Goal: Task Accomplishment & Management: Complete application form

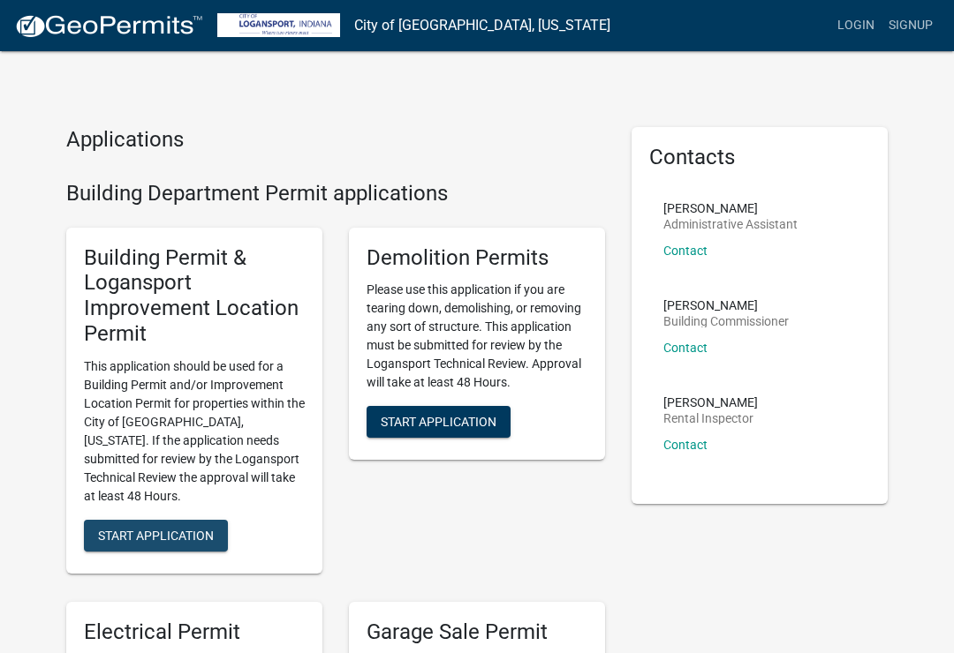
click at [121, 528] on span "Start Application" at bounding box center [156, 535] width 116 height 14
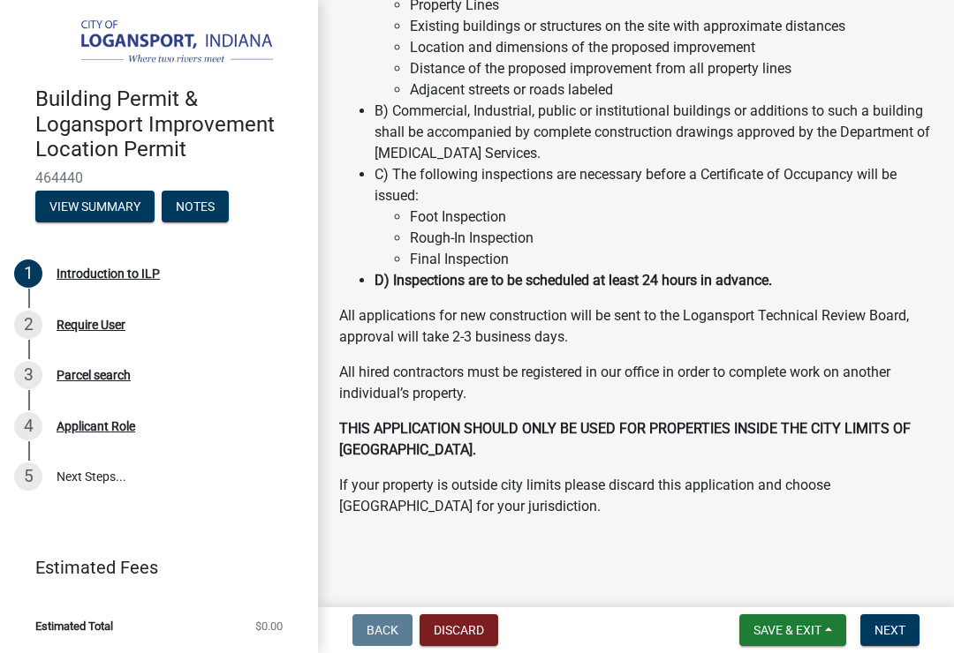
scroll to position [290, 0]
click at [889, 636] on span "Next" at bounding box center [889, 630] width 31 height 14
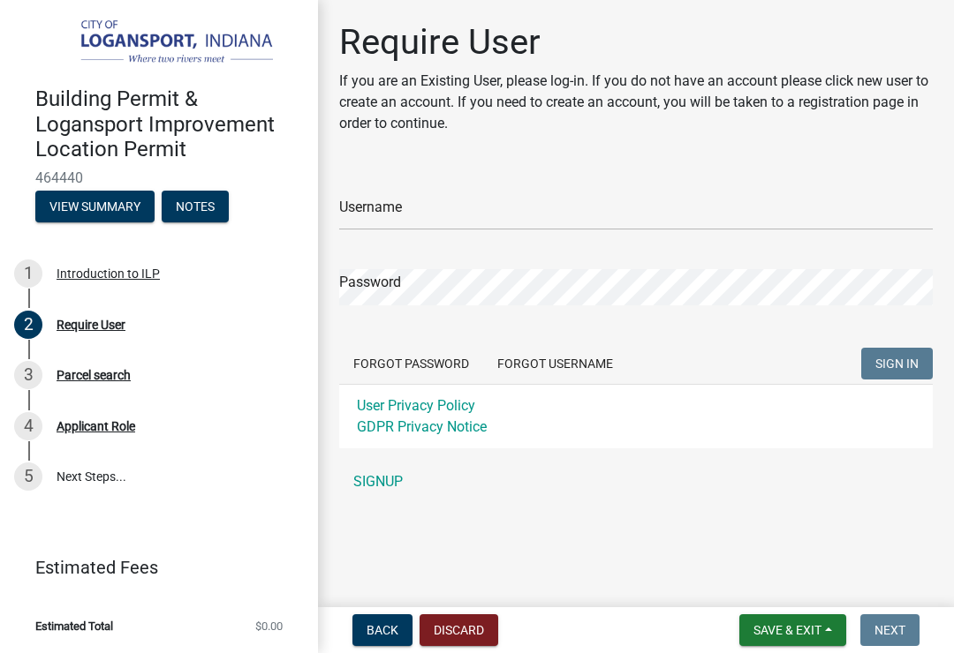
click at [384, 485] on link "SIGNUP" at bounding box center [635, 481] width 593 height 35
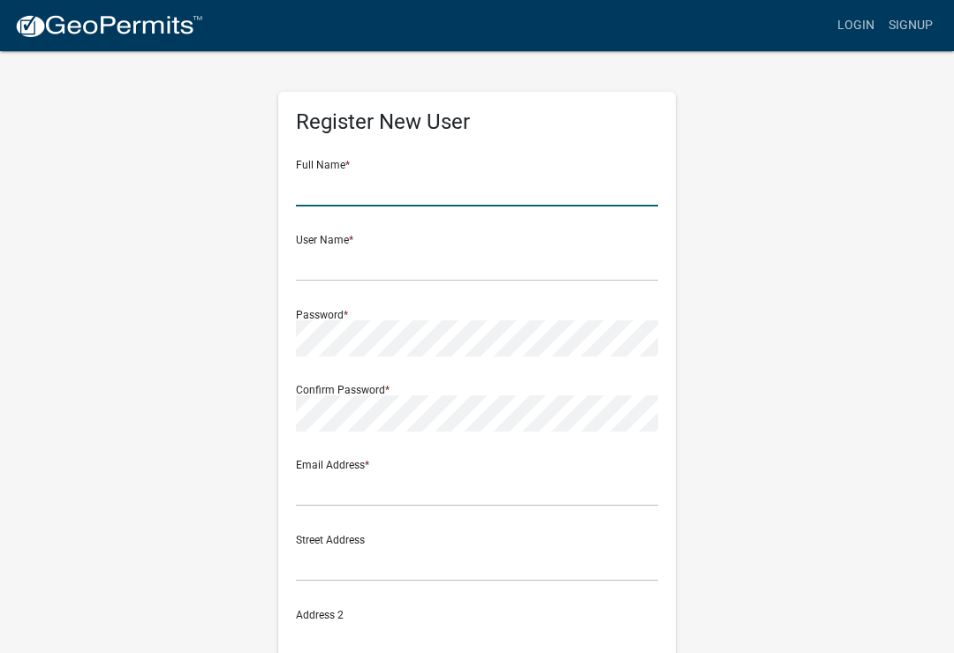
click at [332, 193] on input "text" at bounding box center [477, 188] width 362 height 36
click at [316, 162] on div "Full Name *" at bounding box center [477, 176] width 362 height 61
click at [321, 185] on input "text" at bounding box center [477, 188] width 362 height 36
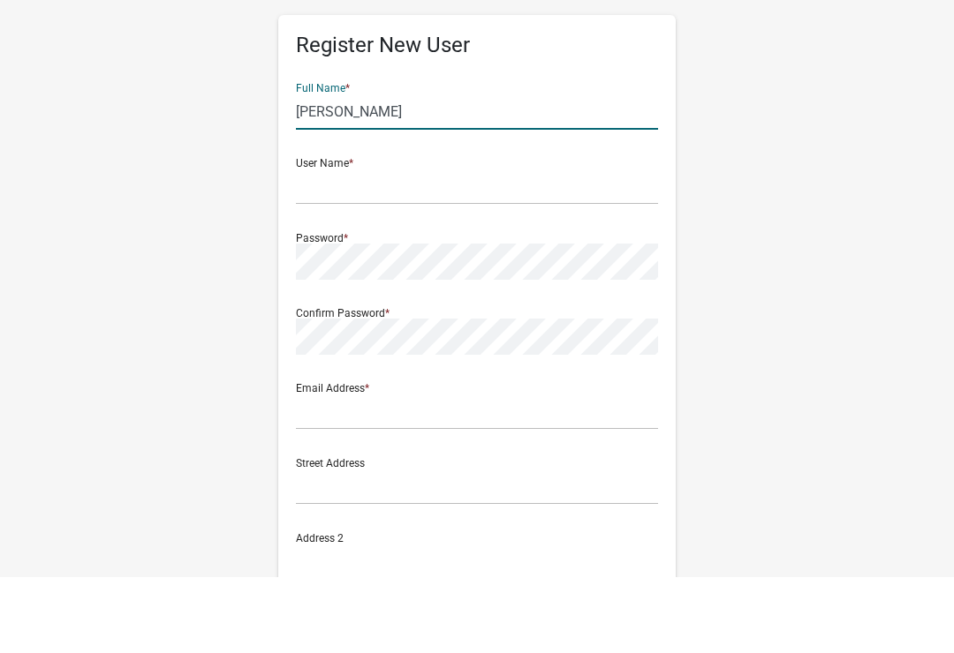
type input "[PERSON_NAME]"
click at [313, 245] on input "text" at bounding box center [477, 263] width 362 height 36
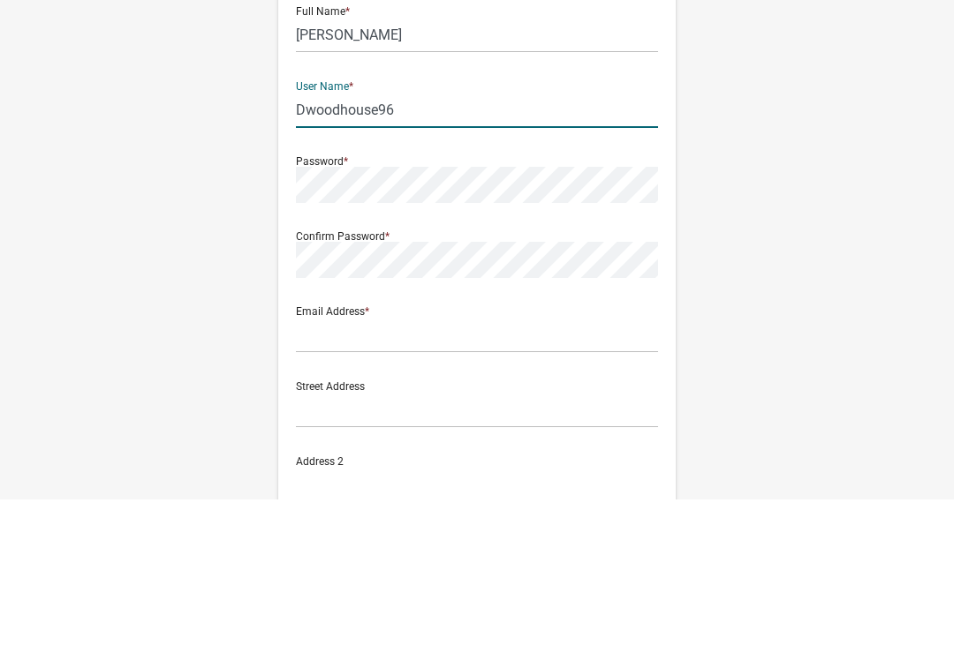
type input "Dwoodhouse96"
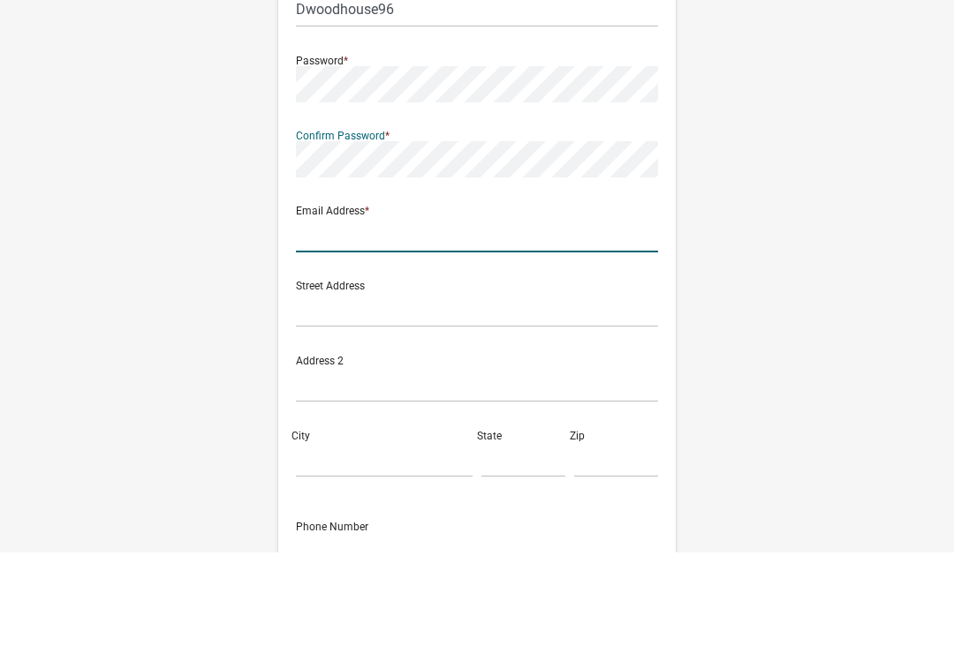
click at [320, 317] on input "text" at bounding box center [477, 335] width 362 height 36
type input "[EMAIL_ADDRESS][DOMAIN_NAME]"
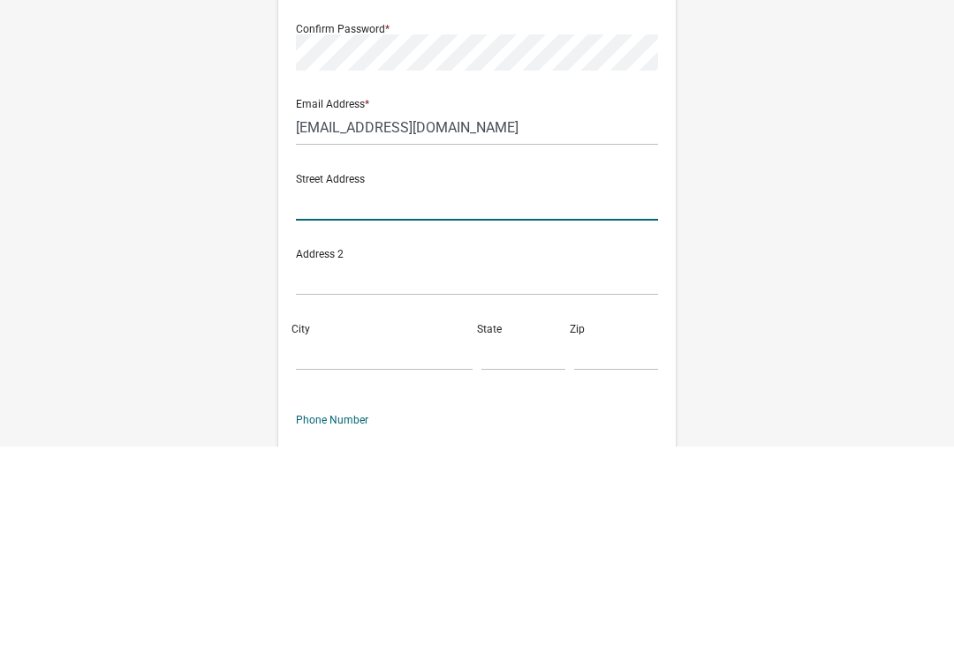
click at [314, 392] on input "text" at bounding box center [477, 410] width 362 height 36
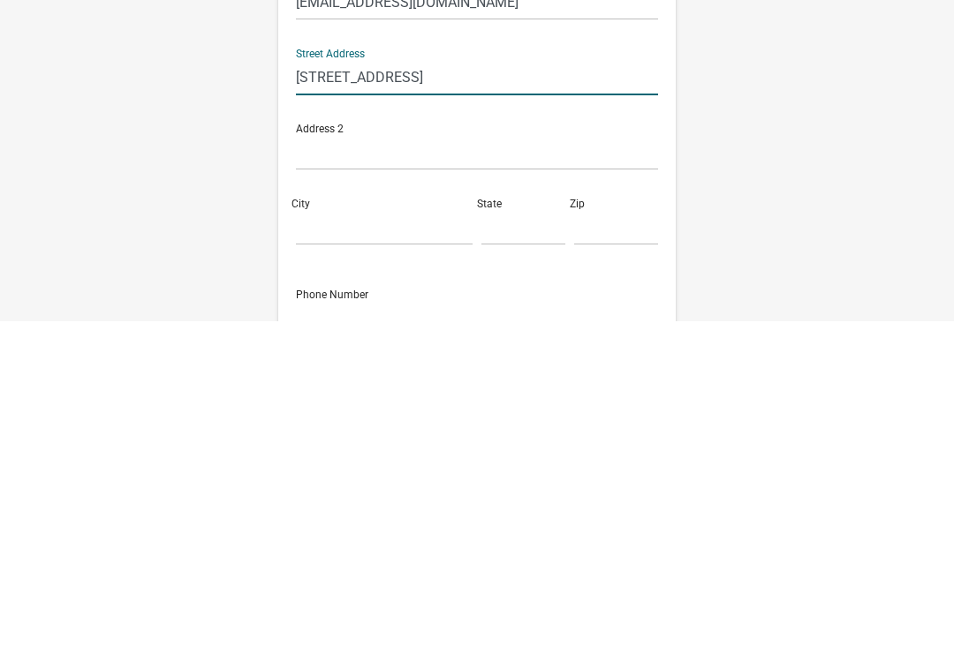
type input "[STREET_ADDRESS]"
click at [325, 542] on input "City" at bounding box center [384, 560] width 177 height 36
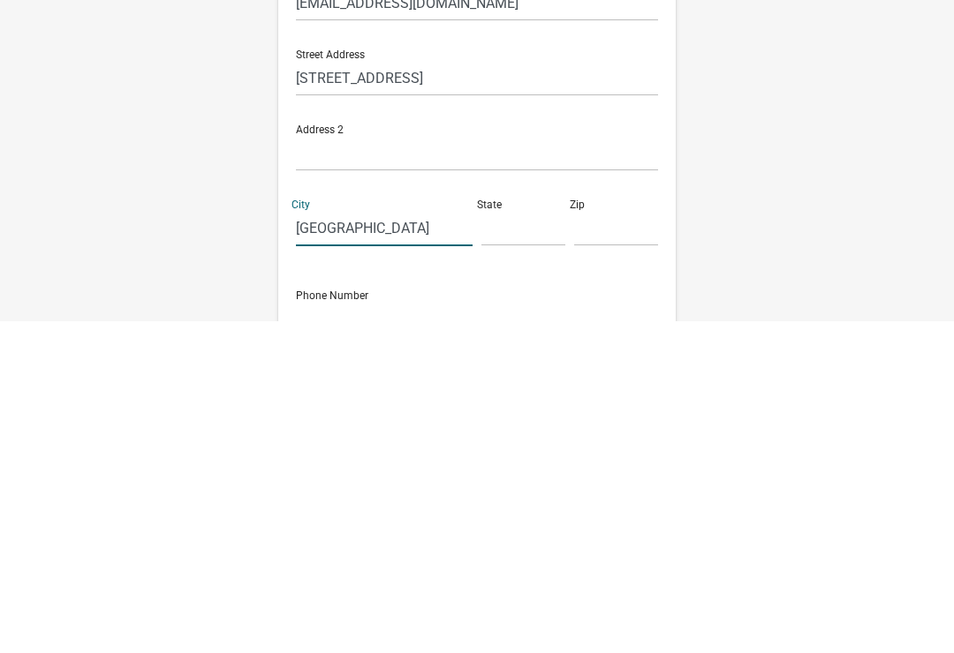
type input "[GEOGRAPHIC_DATA]"
click at [507, 542] on input "text" at bounding box center [523, 560] width 84 height 36
type input "In"
click at [587, 542] on input "text" at bounding box center [616, 560] width 84 height 36
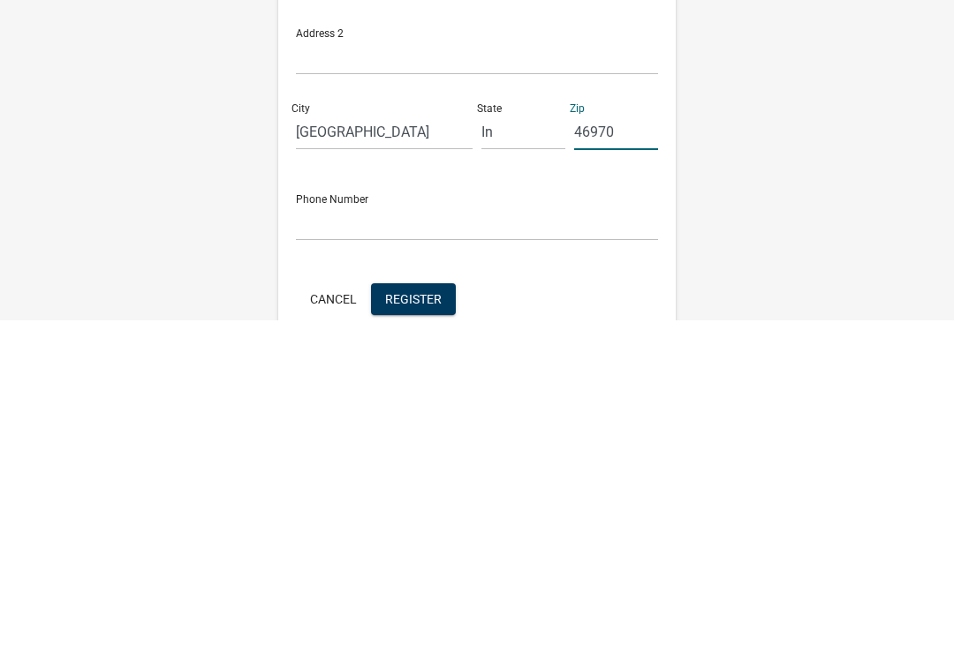
scroll to position [273, 0]
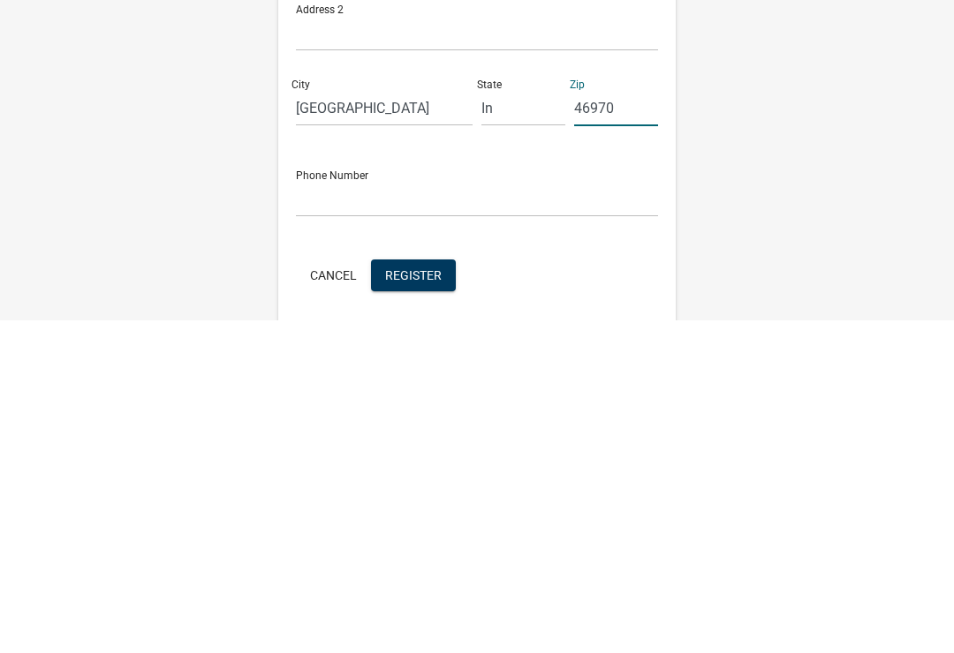
type input "46970"
click at [327, 514] on input "text" at bounding box center [477, 532] width 362 height 36
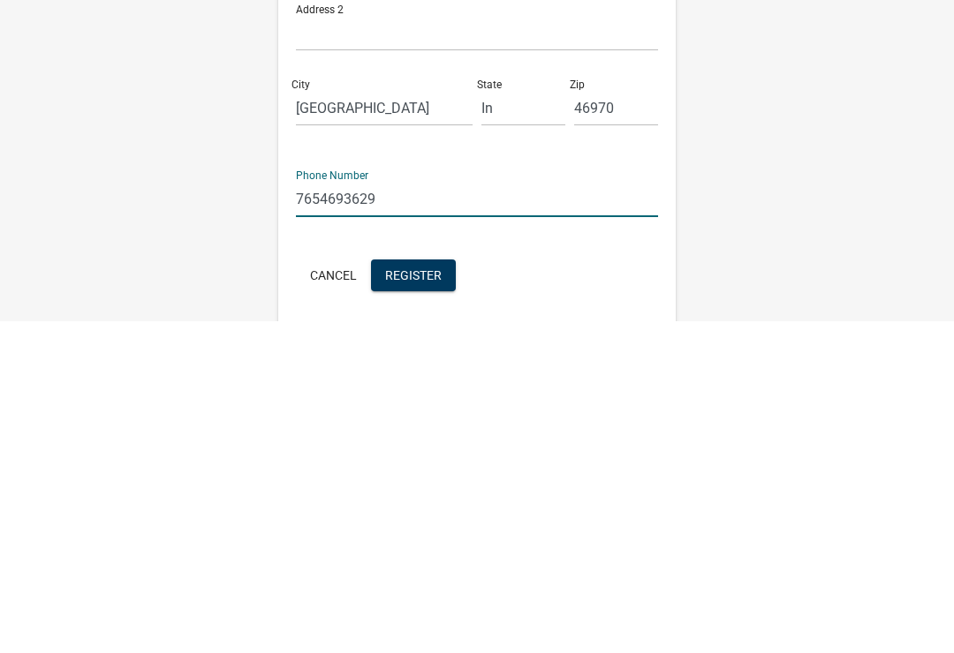
type input "7654693629"
click at [414, 600] on span "Register" at bounding box center [413, 607] width 57 height 14
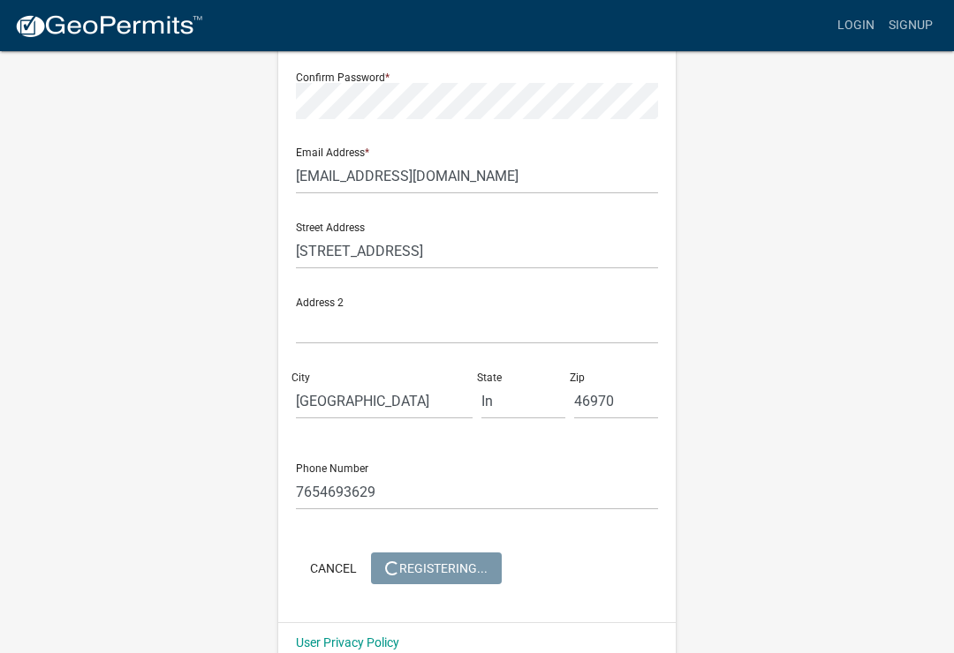
scroll to position [0, 0]
